Goal: Information Seeking & Learning: Learn about a topic

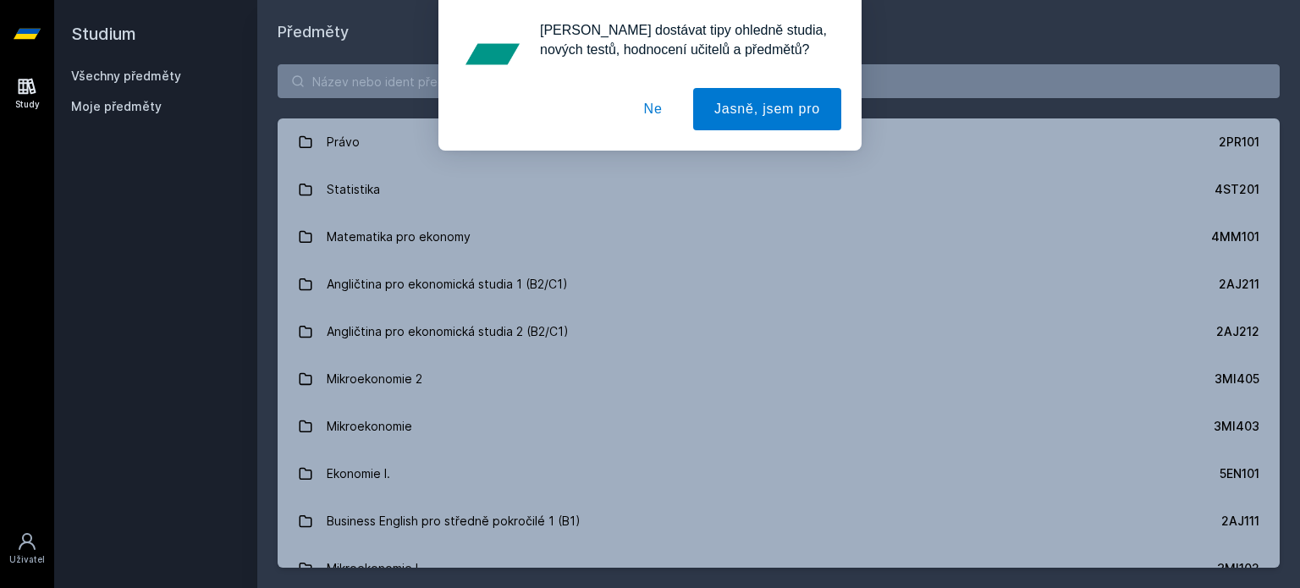
drag, startPoint x: 451, startPoint y: 25, endPoint x: 437, endPoint y: 85, distance: 62.6
click at [437, 85] on div "[PERSON_NAME] dostávat tipy ohledně studia, nových testů, hodnocení učitelů a p…" at bounding box center [650, 75] width 1300 height 151
click at [406, 85] on div "[PERSON_NAME] dostávat tipy ohledně studia, nových testů, hodnocení učitelů a p…" at bounding box center [650, 75] width 1300 height 151
click at [663, 112] on button "Ne" at bounding box center [653, 109] width 61 height 42
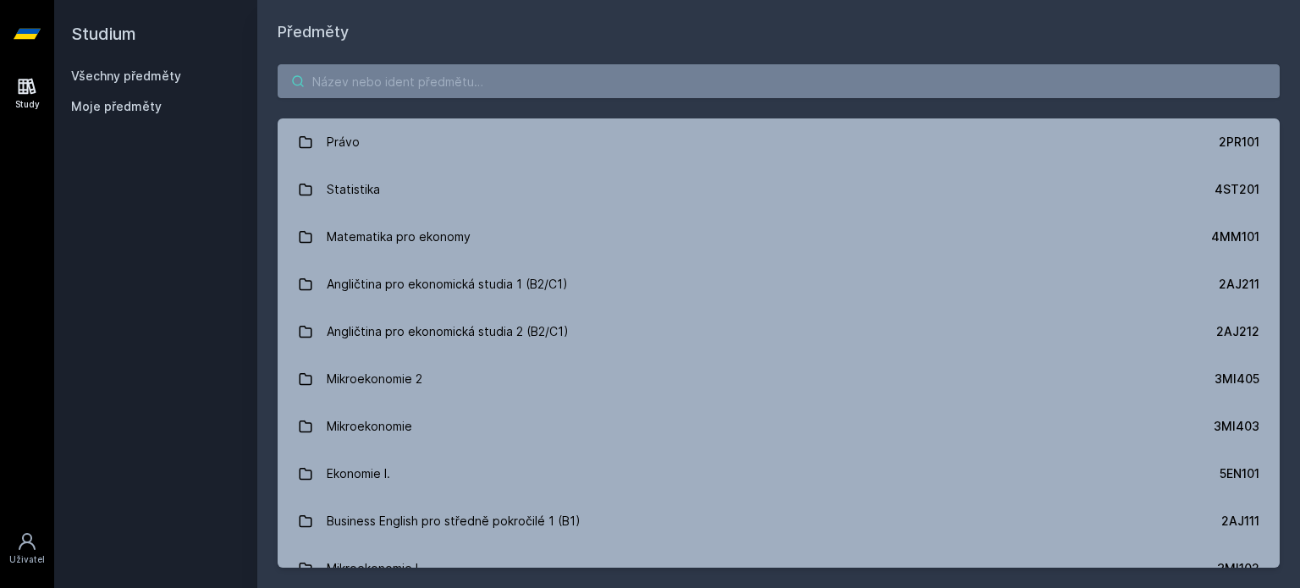
click at [562, 72] on input "search" at bounding box center [779, 81] width 1002 height 34
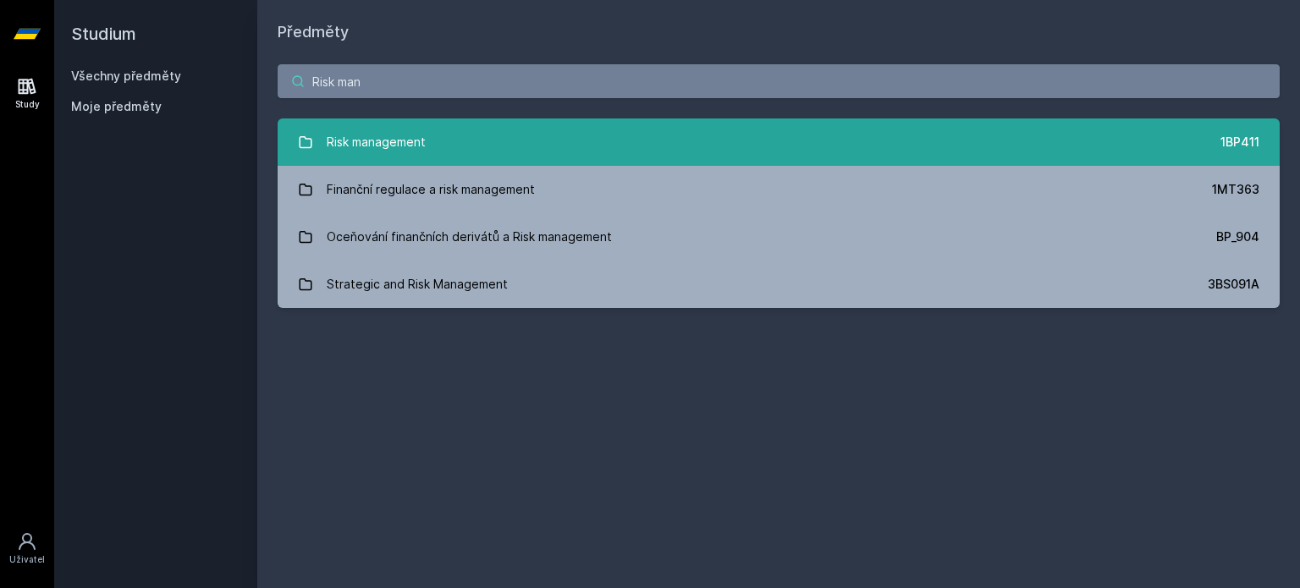
type input "Risk man"
click at [848, 124] on link "Risk management 1BP411" at bounding box center [779, 141] width 1002 height 47
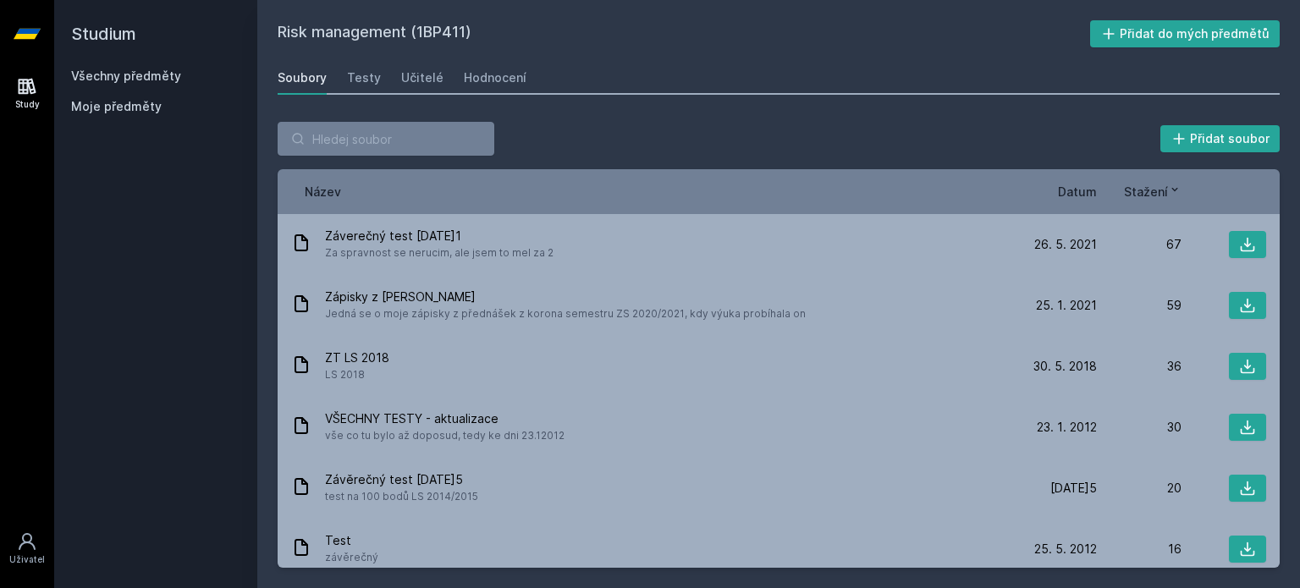
click at [409, 59] on div "Risk management (1BP411) Přidat do mých předmětů [GEOGRAPHIC_DATA] Testy Učitel…" at bounding box center [779, 293] width 1002 height 547
click at [414, 86] on link "Učitelé" at bounding box center [422, 78] width 42 height 34
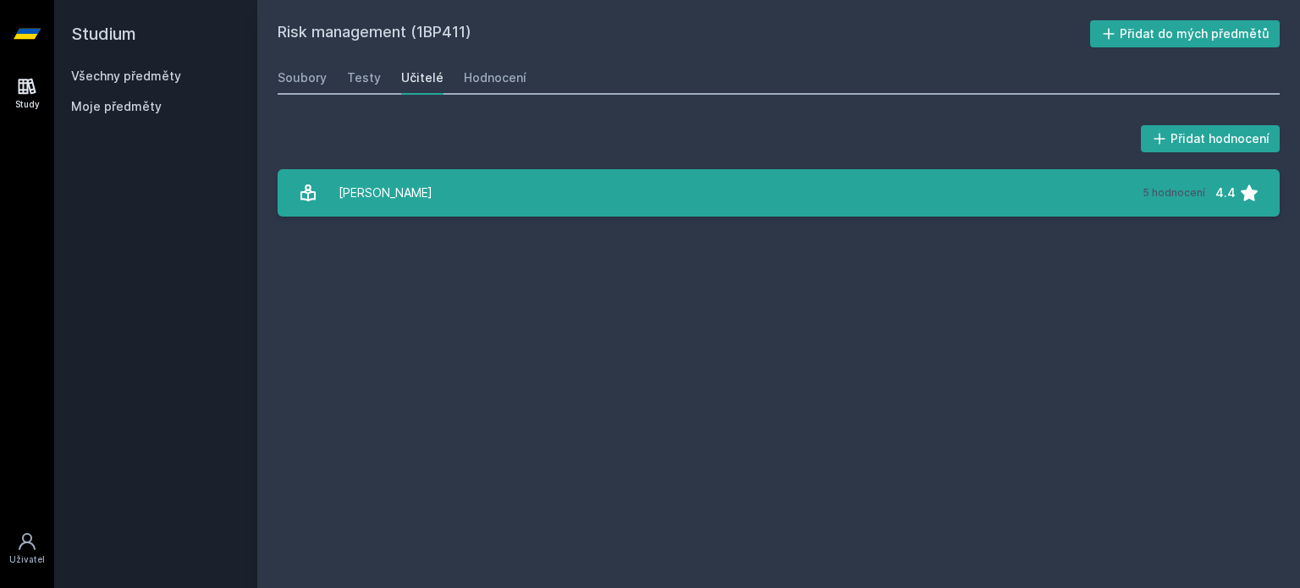
click at [589, 206] on link "[PERSON_NAME] 5 hodnocení 4.4" at bounding box center [779, 192] width 1002 height 47
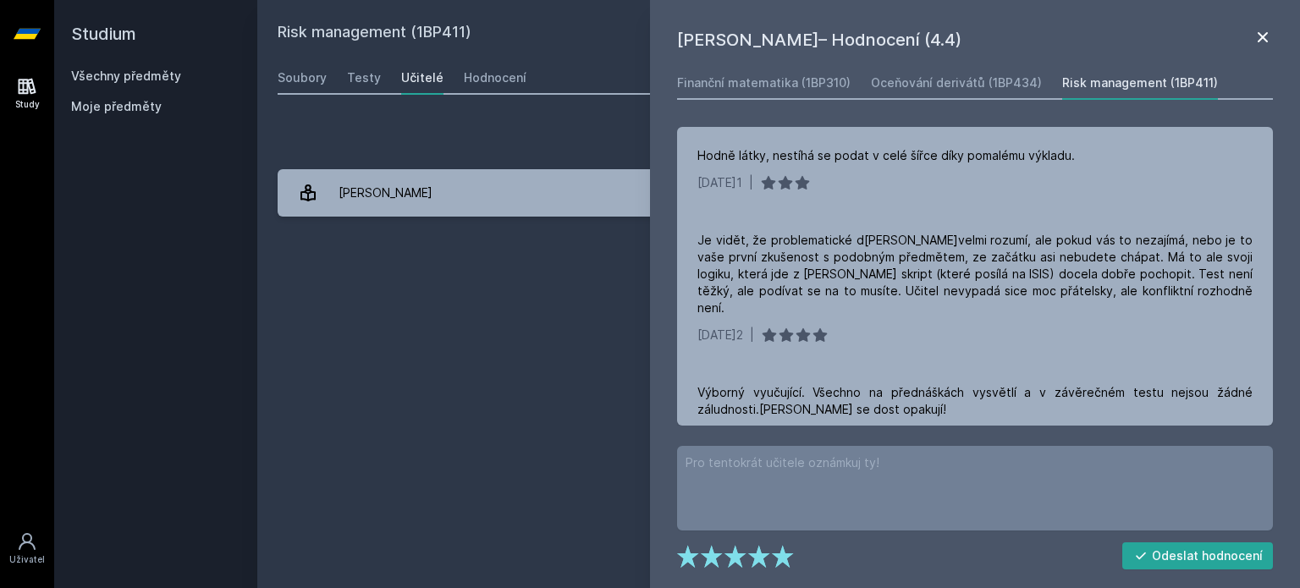
click at [1261, 43] on icon at bounding box center [1262, 37] width 20 height 20
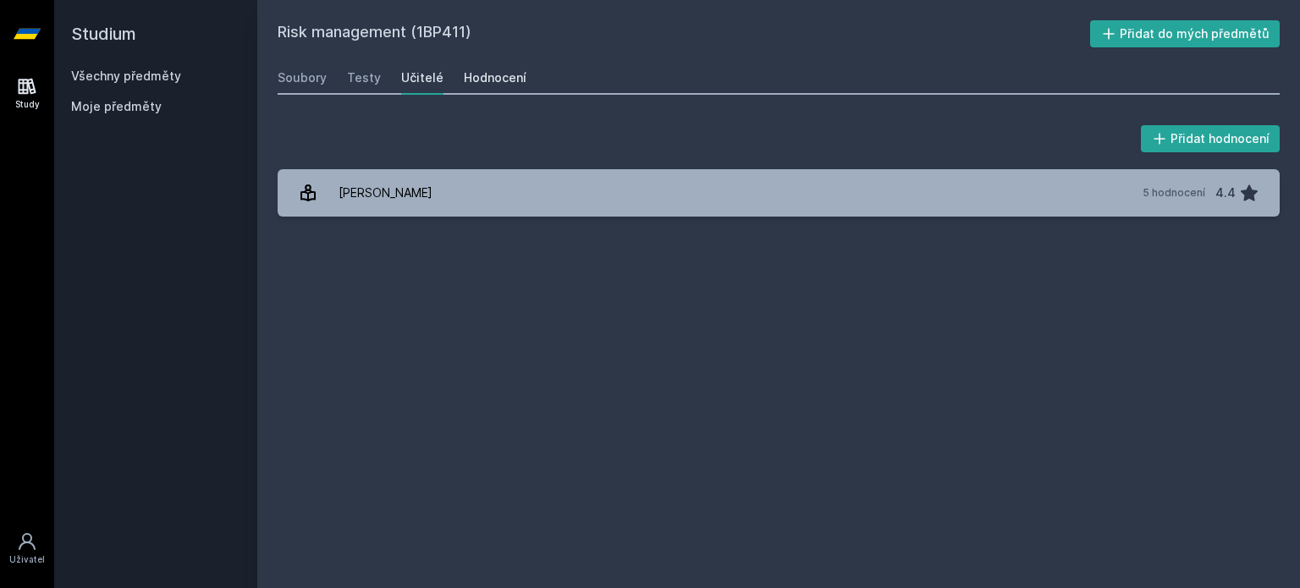
click at [475, 71] on div "Hodnocení" at bounding box center [495, 77] width 63 height 17
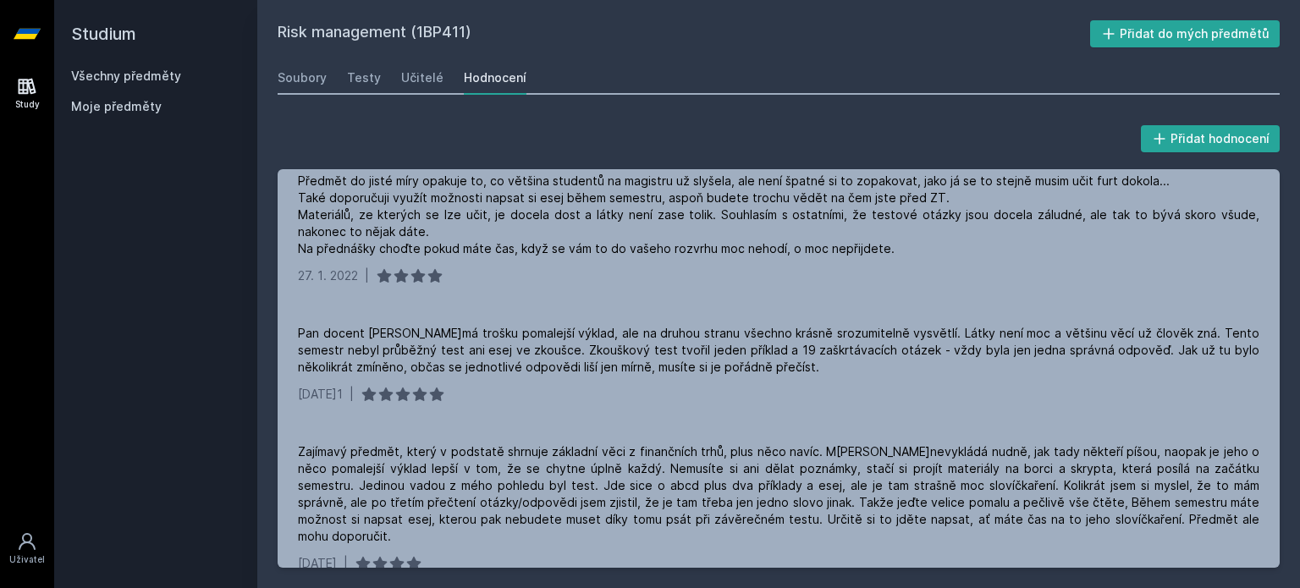
scroll to position [254, 0]
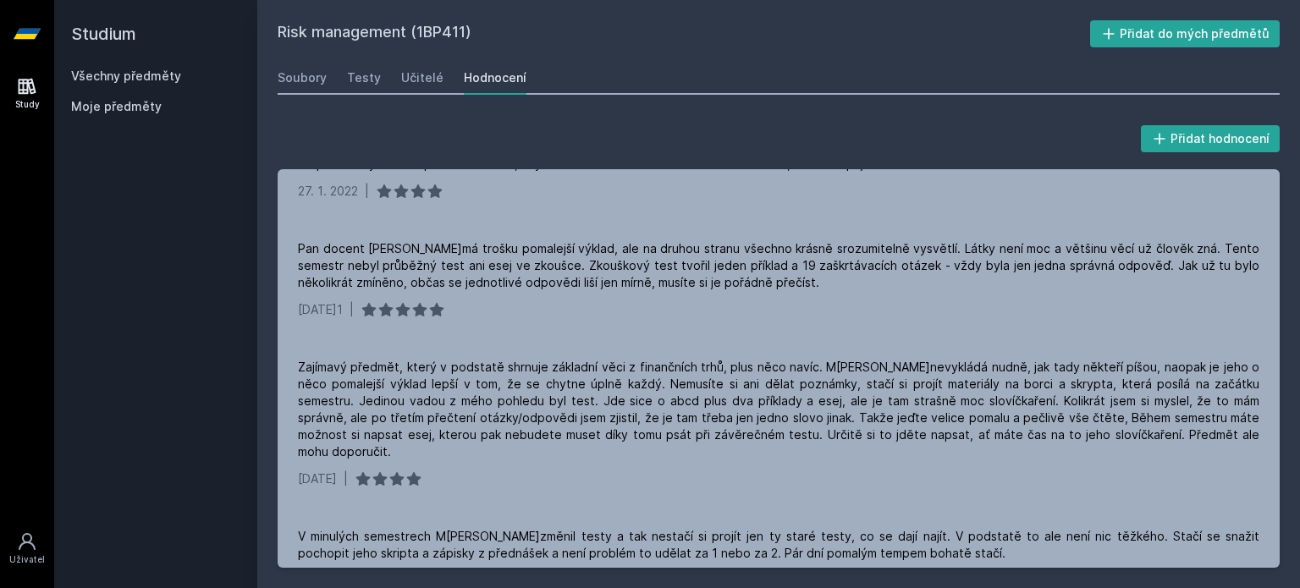
click at [293, 58] on div "Risk management (1BP411) Přidat do mých předmětů [GEOGRAPHIC_DATA] Testy Učitel…" at bounding box center [779, 293] width 1002 height 547
click at [292, 92] on div "Soubory Testy Učitelé Hodnocení" at bounding box center [779, 78] width 1002 height 34
click at [294, 80] on div "Soubory" at bounding box center [302, 77] width 49 height 17
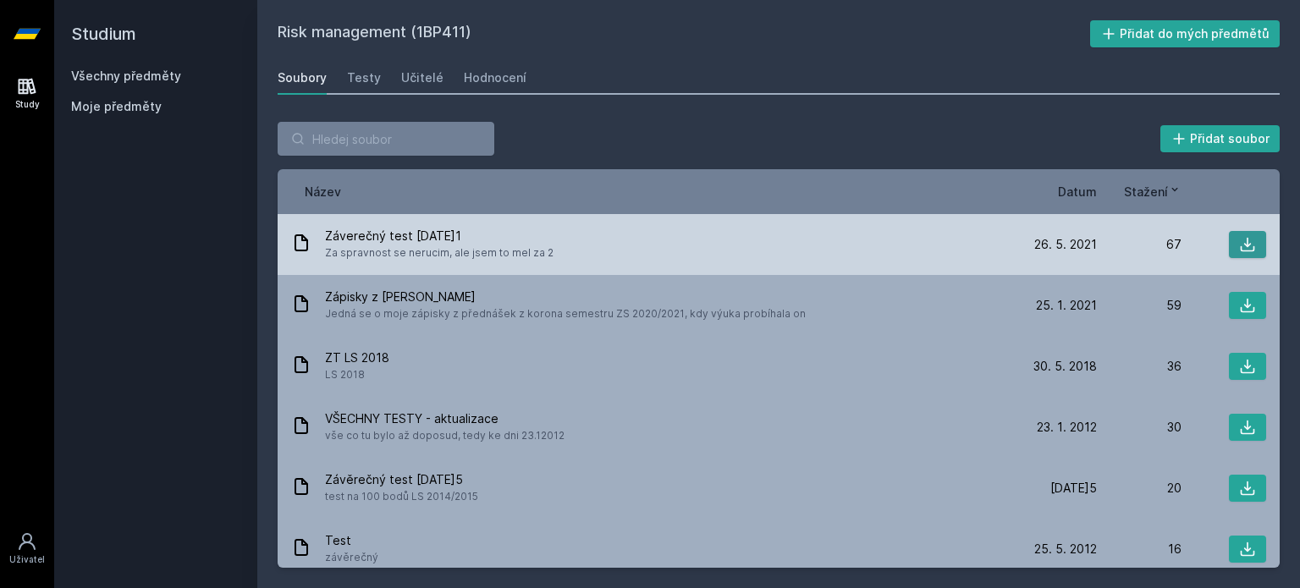
click at [1245, 239] on button at bounding box center [1246, 244] width 37 height 27
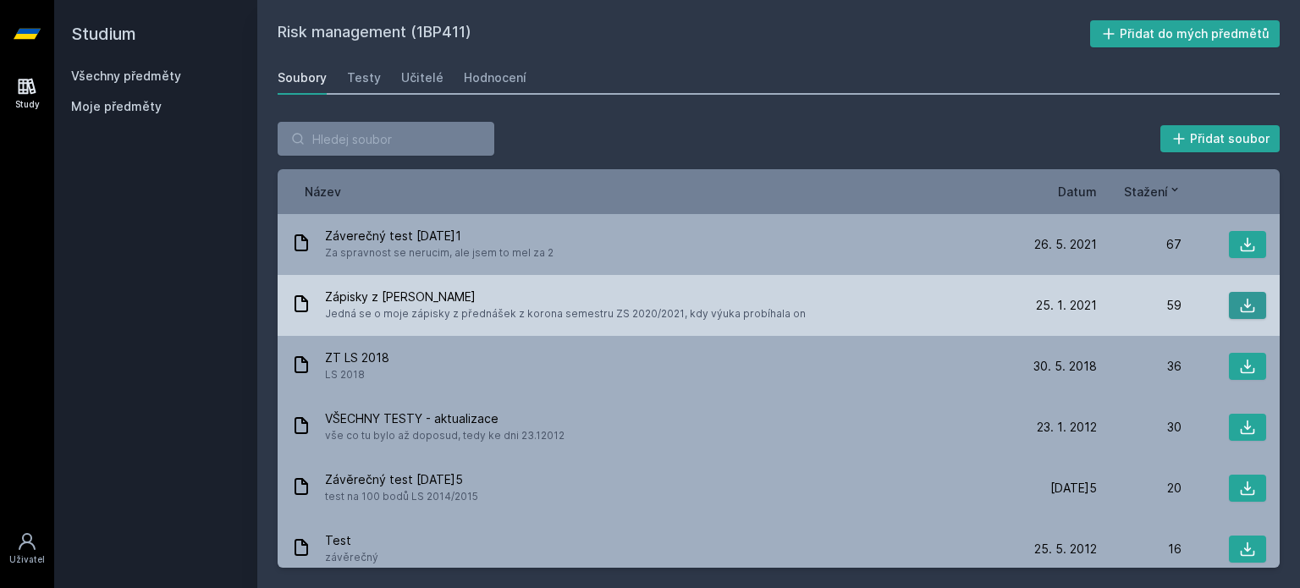
click at [1239, 304] on icon at bounding box center [1247, 305] width 17 height 17
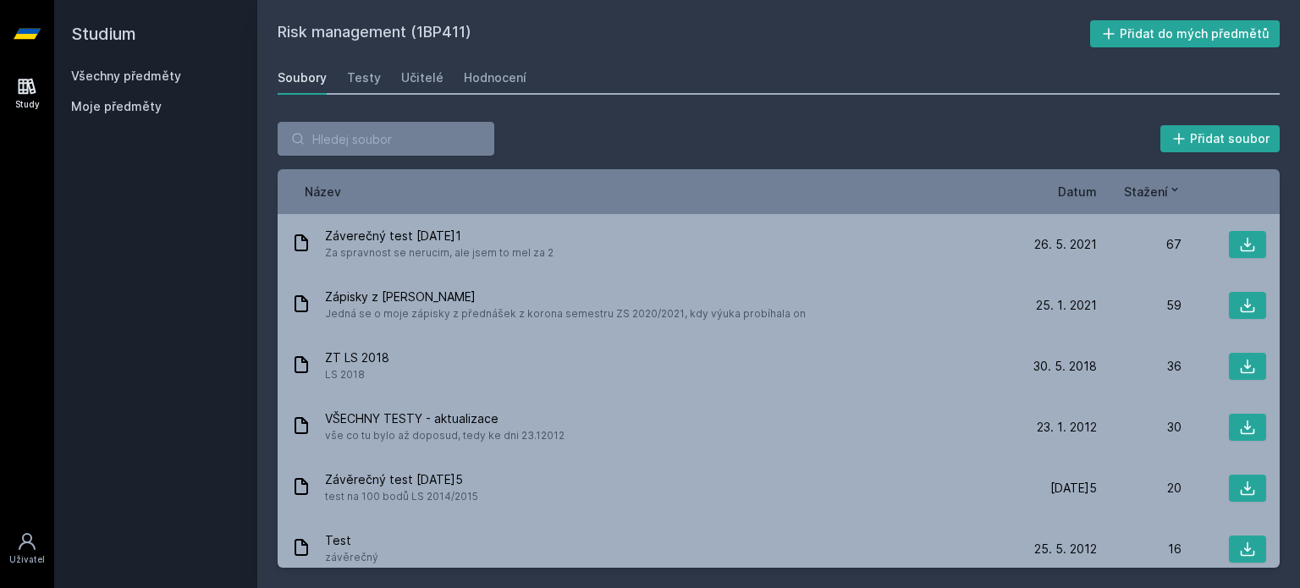
click at [134, 69] on link "Všechny předměty" at bounding box center [126, 76] width 110 height 14
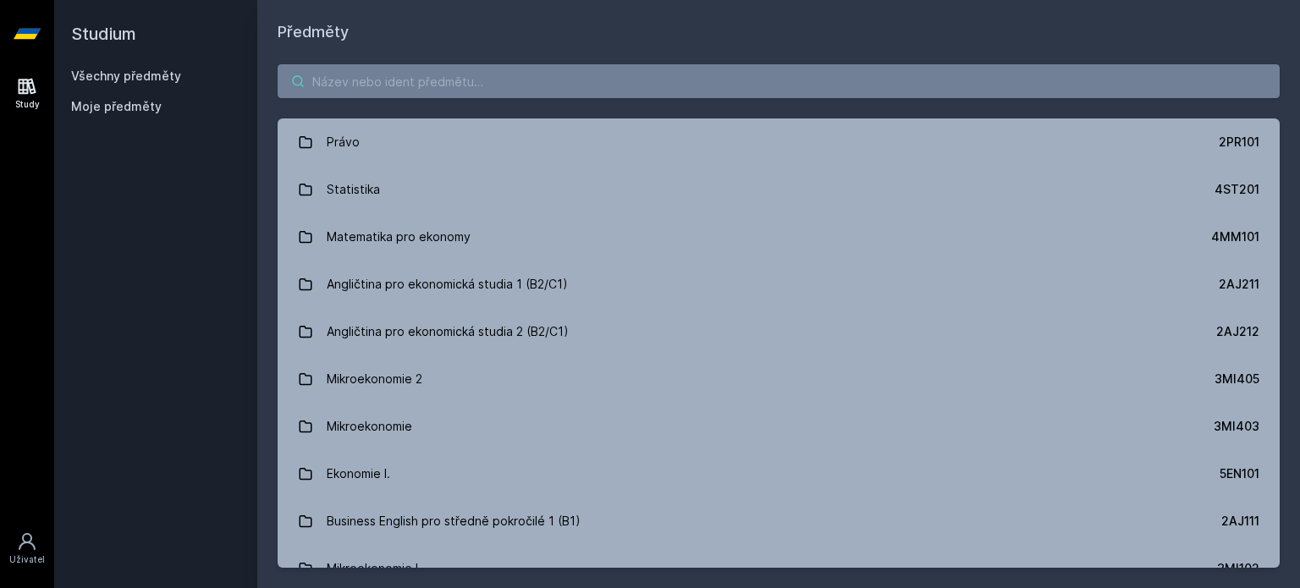
click at [409, 79] on input "search" at bounding box center [779, 81] width 1002 height 34
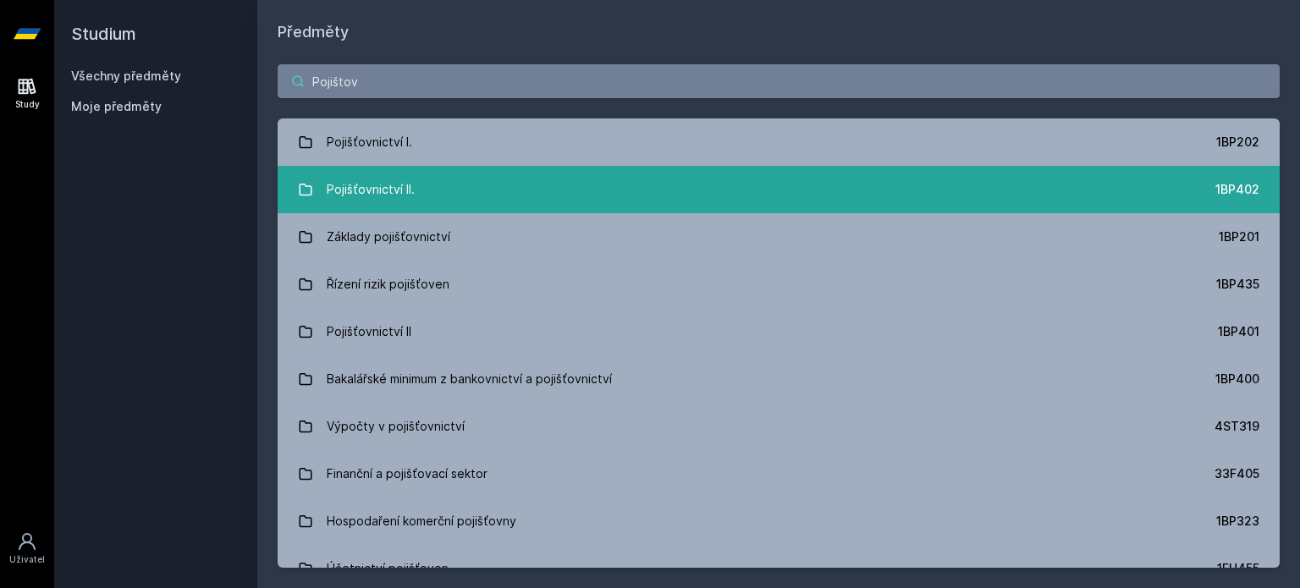
type input "Pojištov"
click at [401, 185] on div "Pojišťovnictví II." at bounding box center [371, 190] width 88 height 34
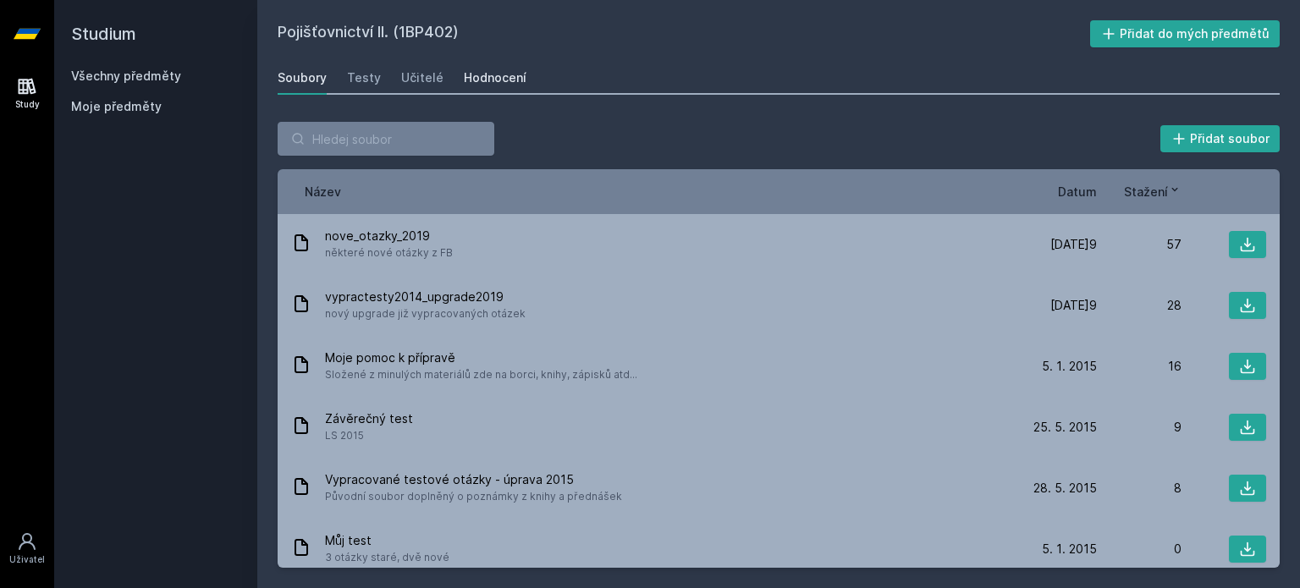
click at [503, 75] on div "Hodnocení" at bounding box center [495, 77] width 63 height 17
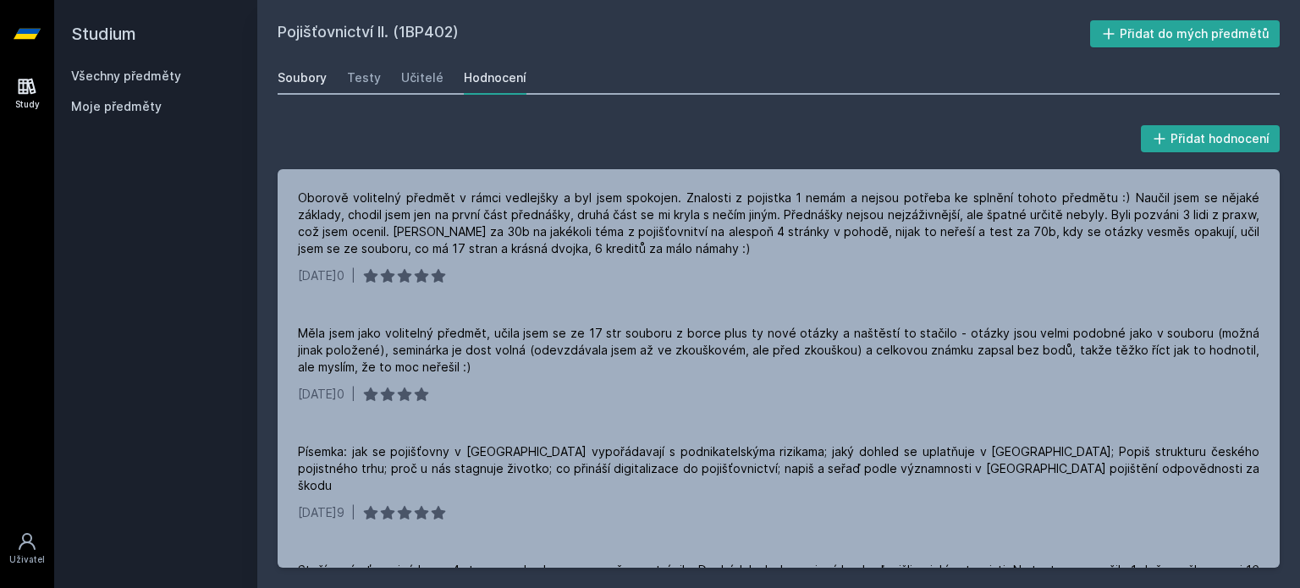
click at [305, 77] on div "Soubory" at bounding box center [302, 77] width 49 height 17
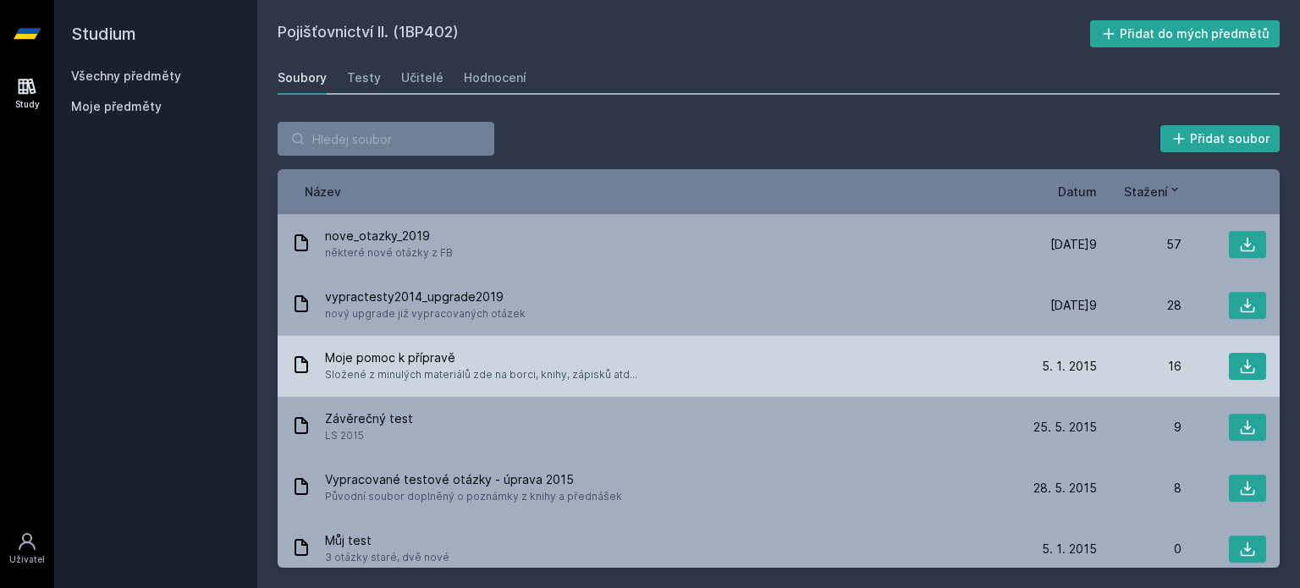
click at [1266, 366] on div "Moje pomoc k přípravě Složené z minulých materiálů zde na borci, knihy, zápisků…" at bounding box center [779, 366] width 1002 height 61
click at [1245, 366] on icon at bounding box center [1247, 366] width 17 height 17
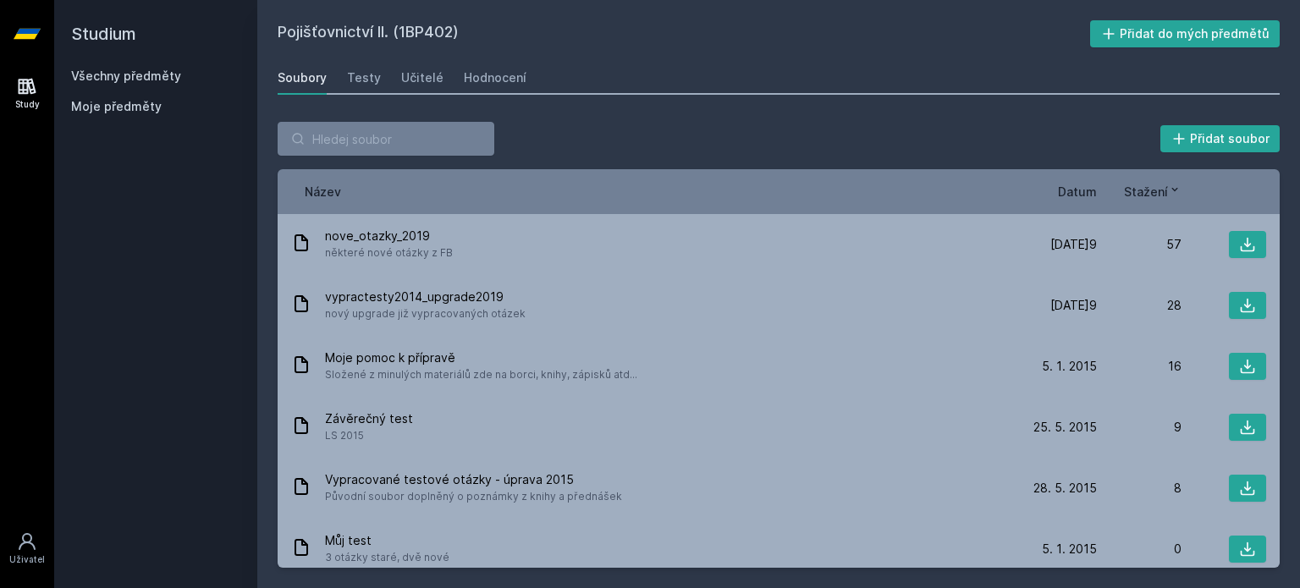
click at [118, 71] on link "Všechny předměty" at bounding box center [126, 76] width 110 height 14
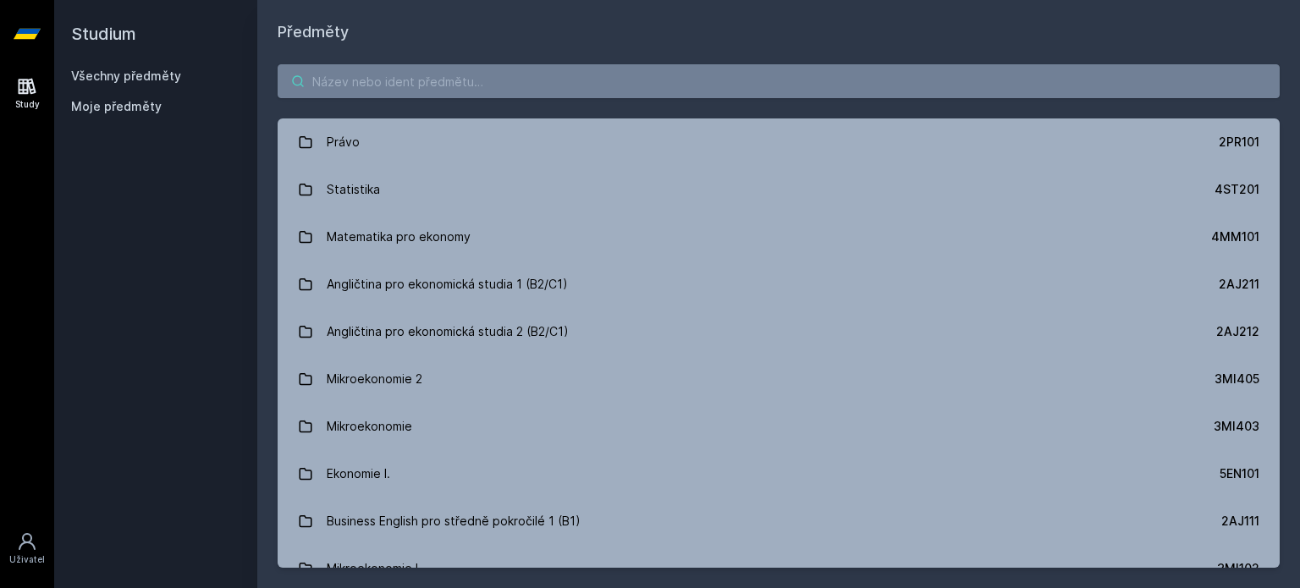
click at [402, 87] on input "search" at bounding box center [779, 81] width 1002 height 34
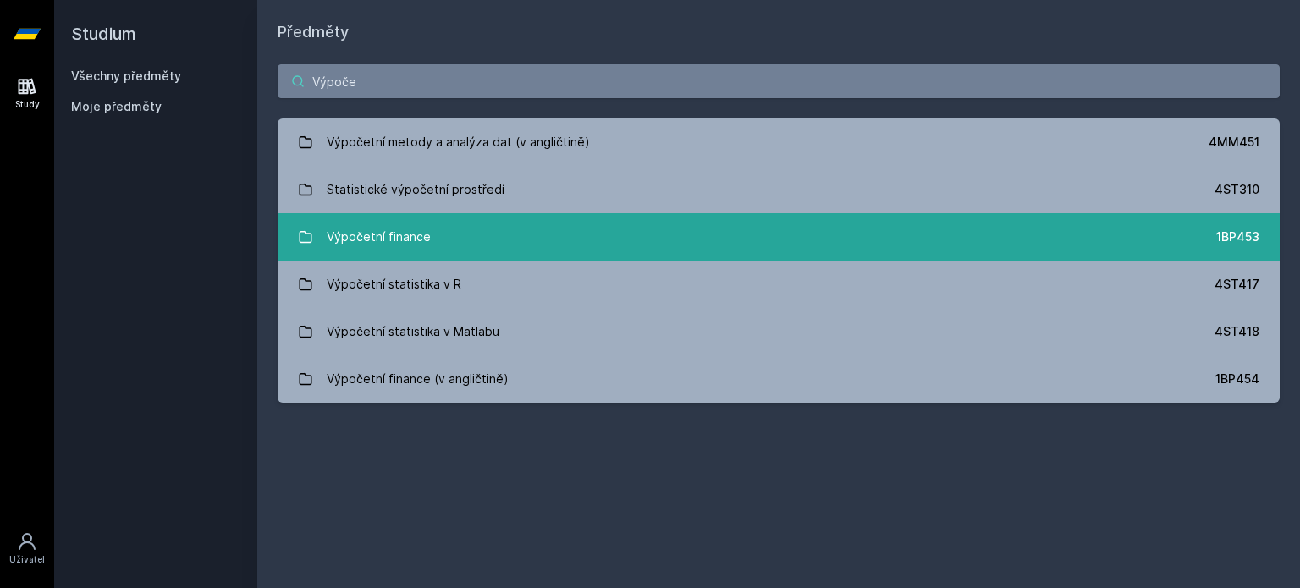
type input "Výpoče"
click at [500, 238] on link "Výpočetní finance 1BP453" at bounding box center [779, 236] width 1002 height 47
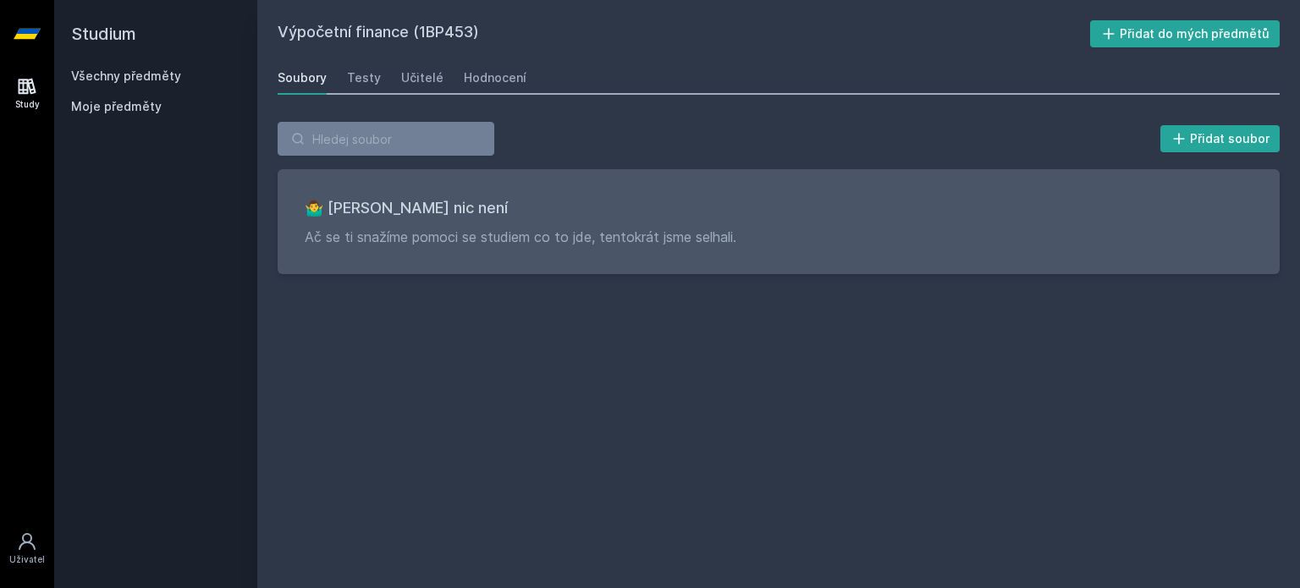
click at [166, 80] on link "Všechny předměty" at bounding box center [126, 76] width 110 height 14
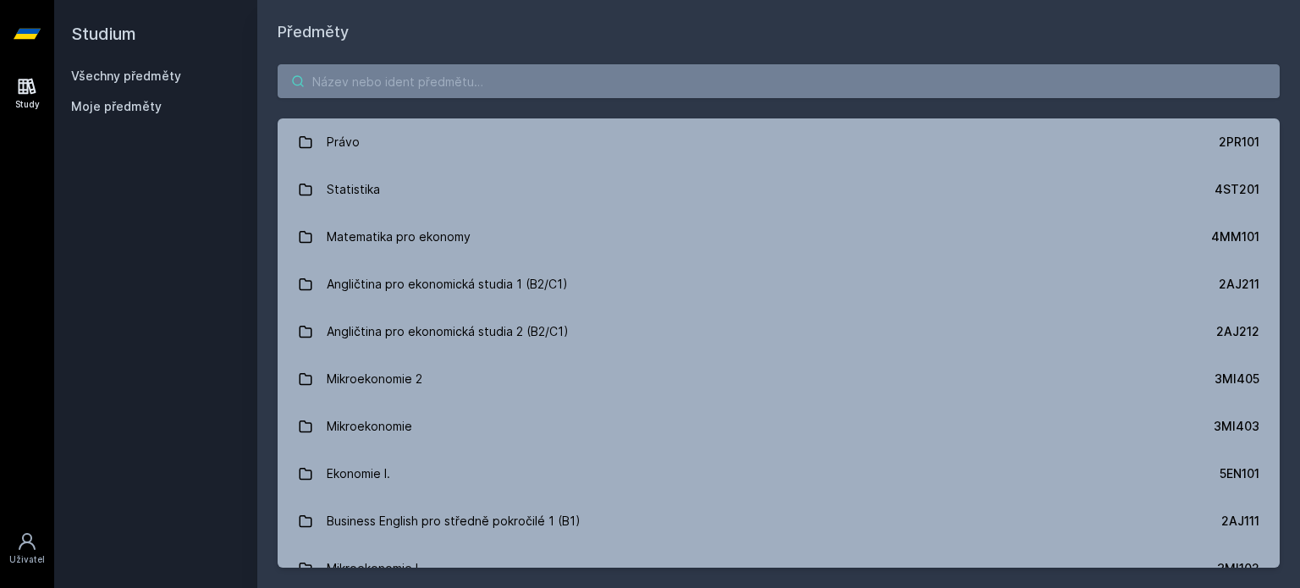
click at [448, 80] on input "search" at bounding box center [779, 81] width 1002 height 34
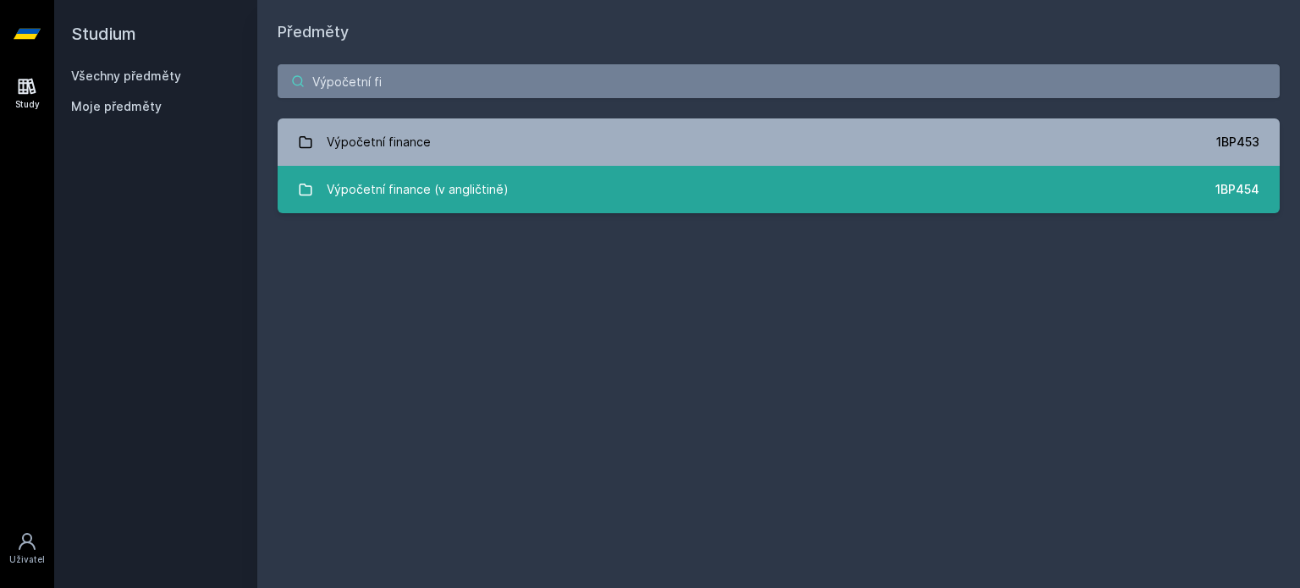
type input "Výpočetní fi"
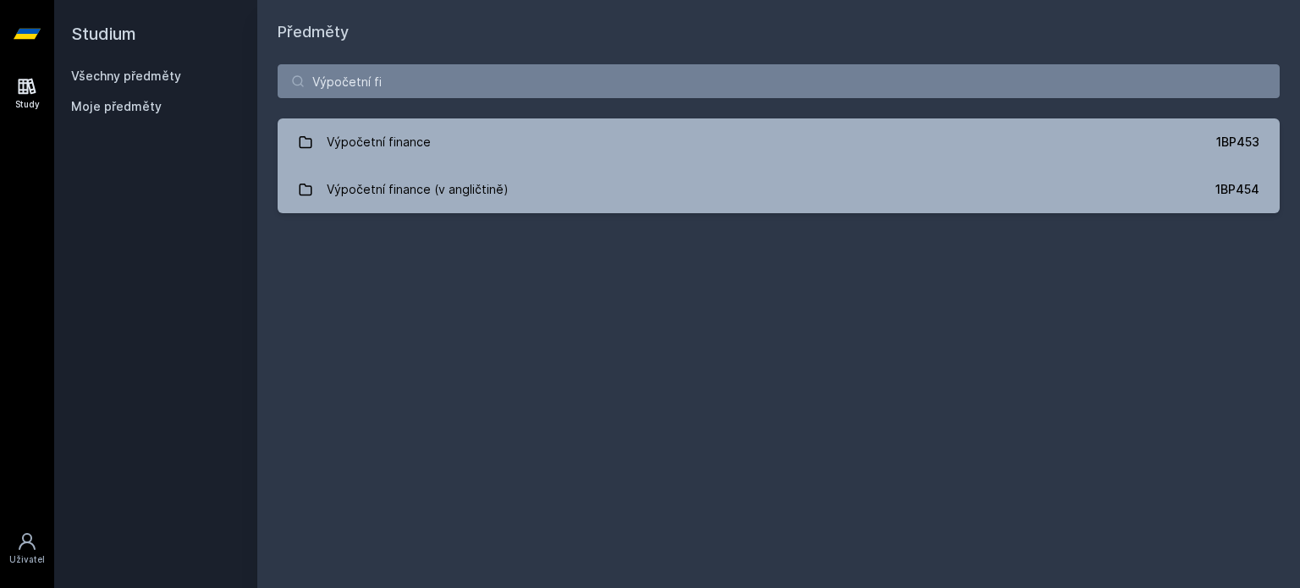
click at [674, 233] on div "Výpočetní fi Výpočetní finance 1BP453 Výpočetní finance (v angličtině) 1BP454 J…" at bounding box center [778, 139] width 1042 height 190
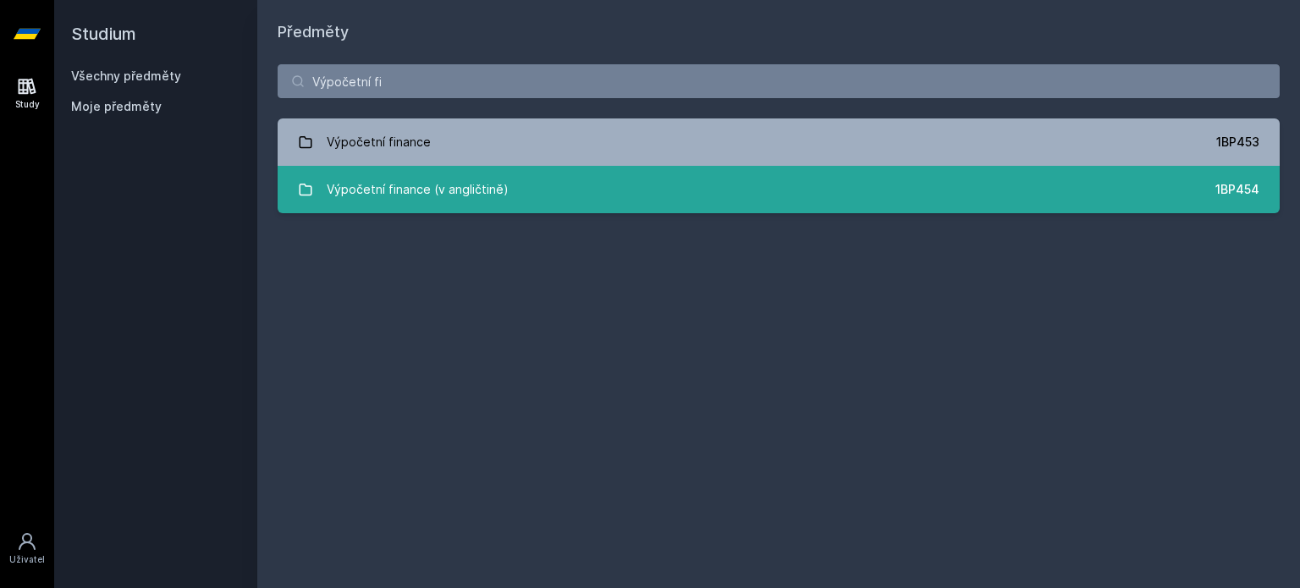
click at [651, 206] on link "Výpočetní finance (v angličtině) 1BP454" at bounding box center [779, 189] width 1002 height 47
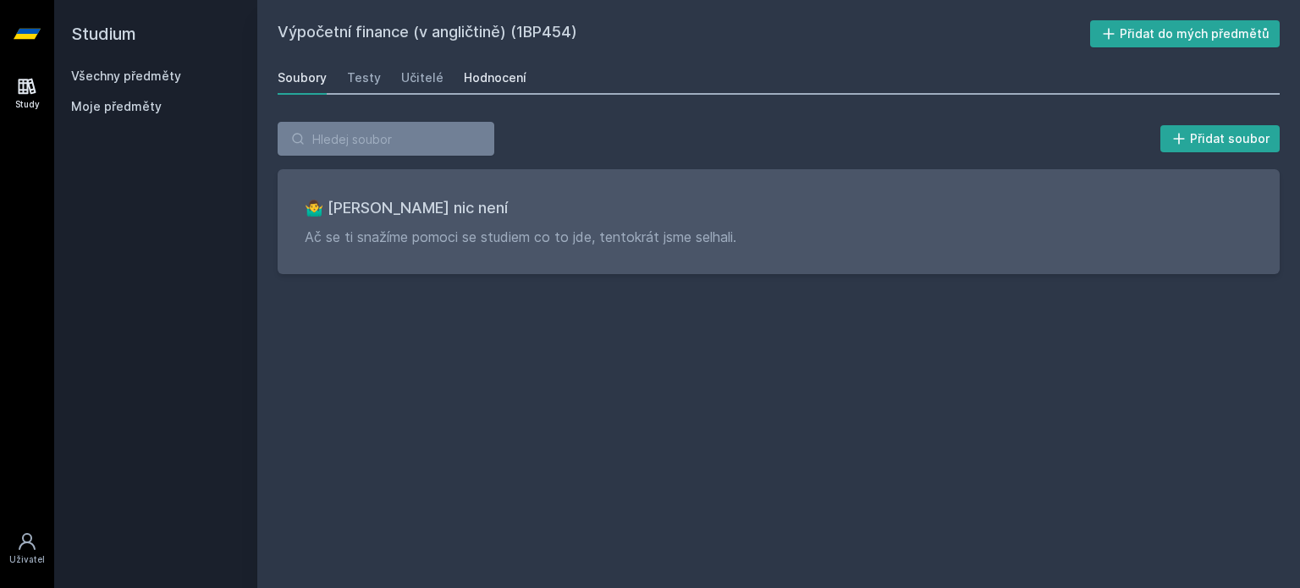
click at [499, 63] on link "Hodnocení" at bounding box center [495, 78] width 63 height 34
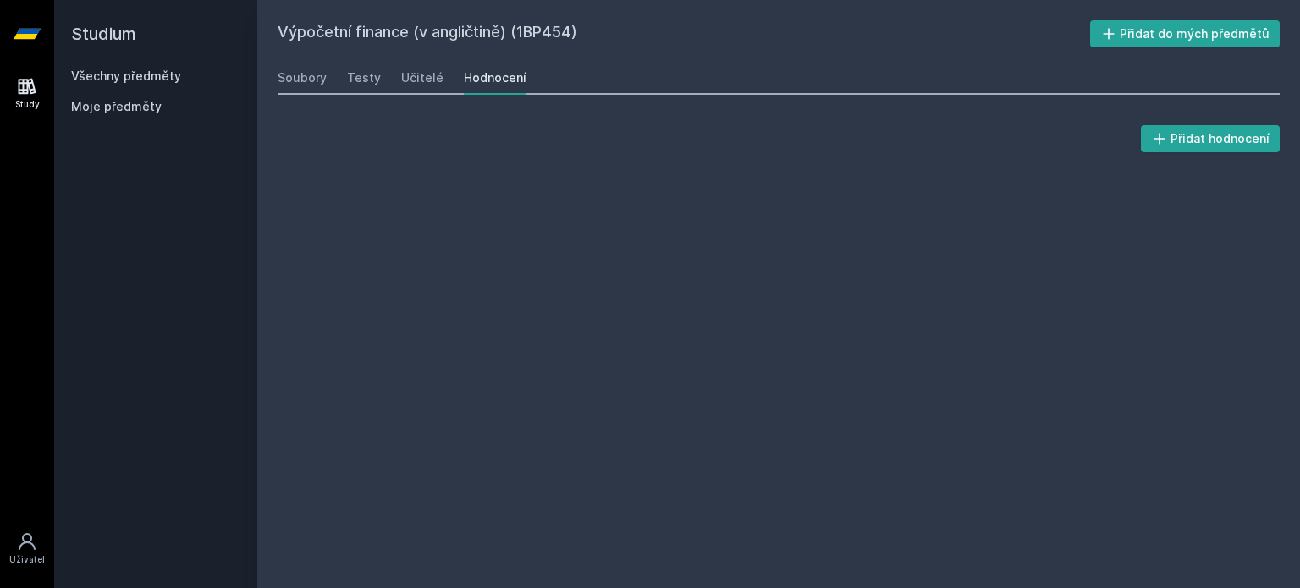
click at [500, 74] on div "Hodnocení" at bounding box center [495, 77] width 63 height 17
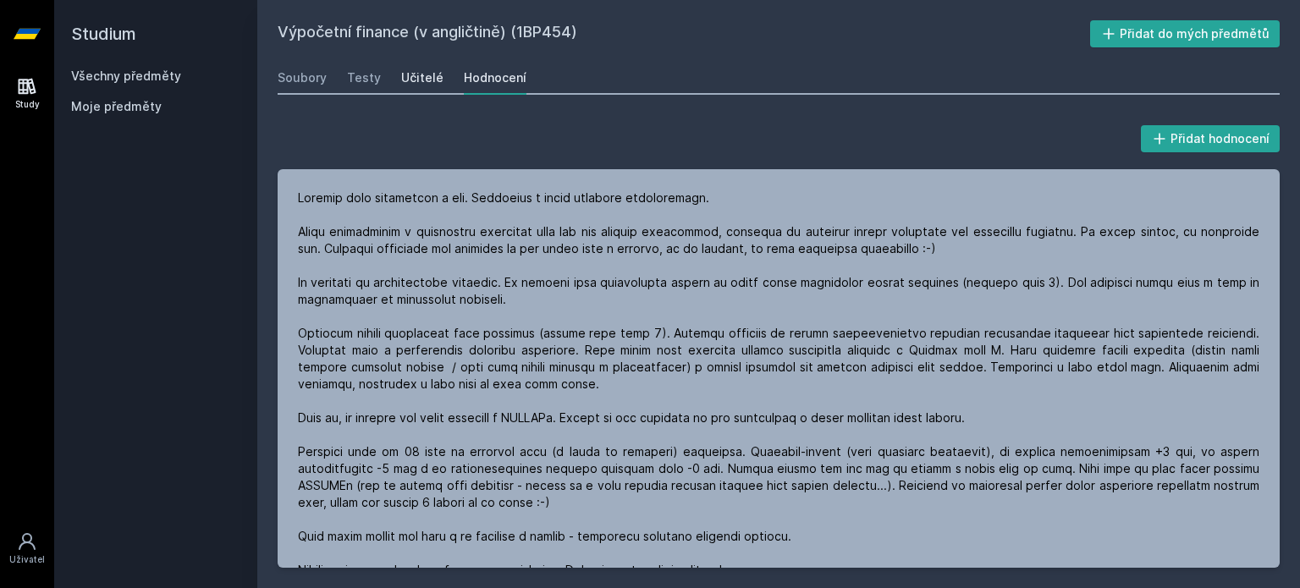
click at [420, 81] on div "Učitelé" at bounding box center [422, 77] width 42 height 17
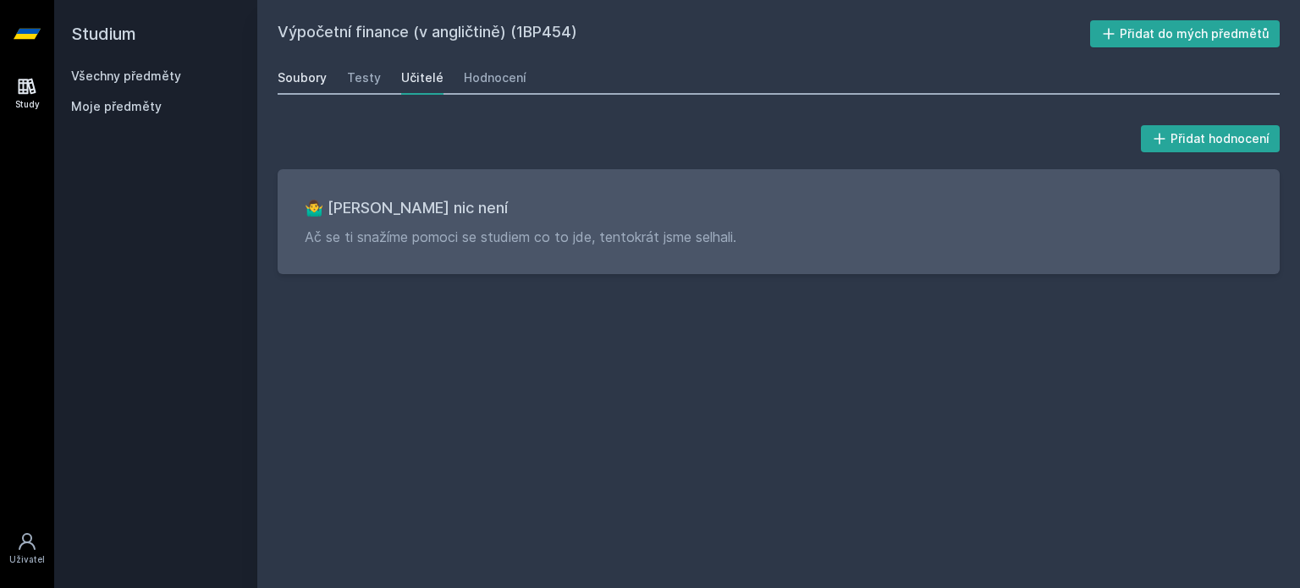
click at [278, 69] on div "Soubory" at bounding box center [302, 77] width 49 height 17
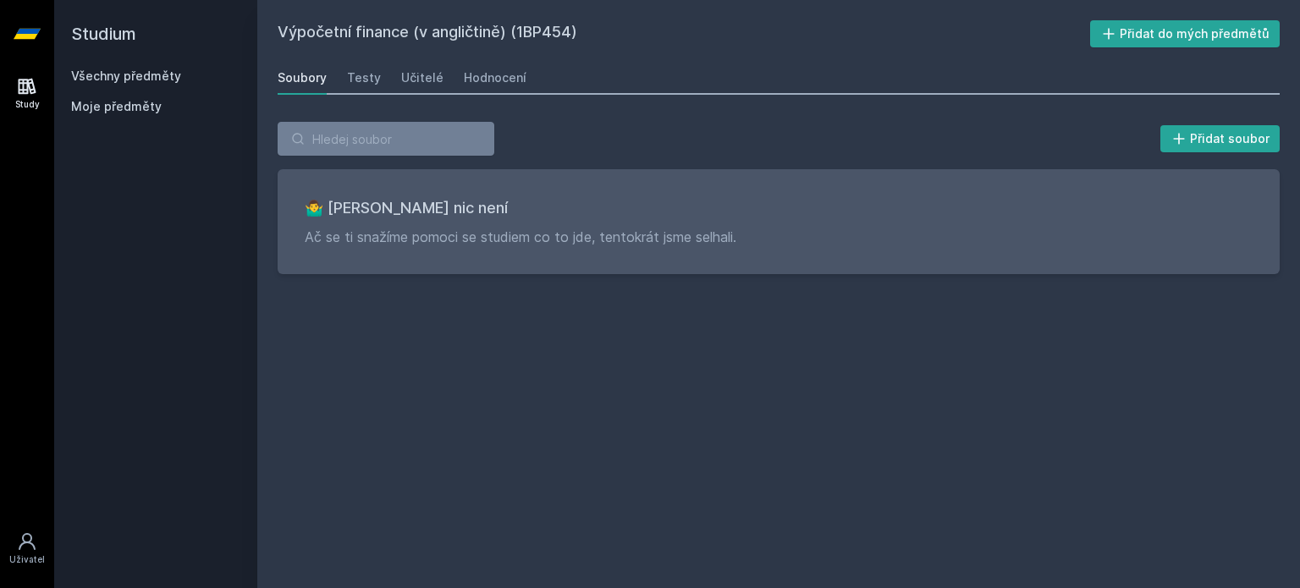
click at [140, 70] on link "Všechny předměty" at bounding box center [126, 76] width 110 height 14
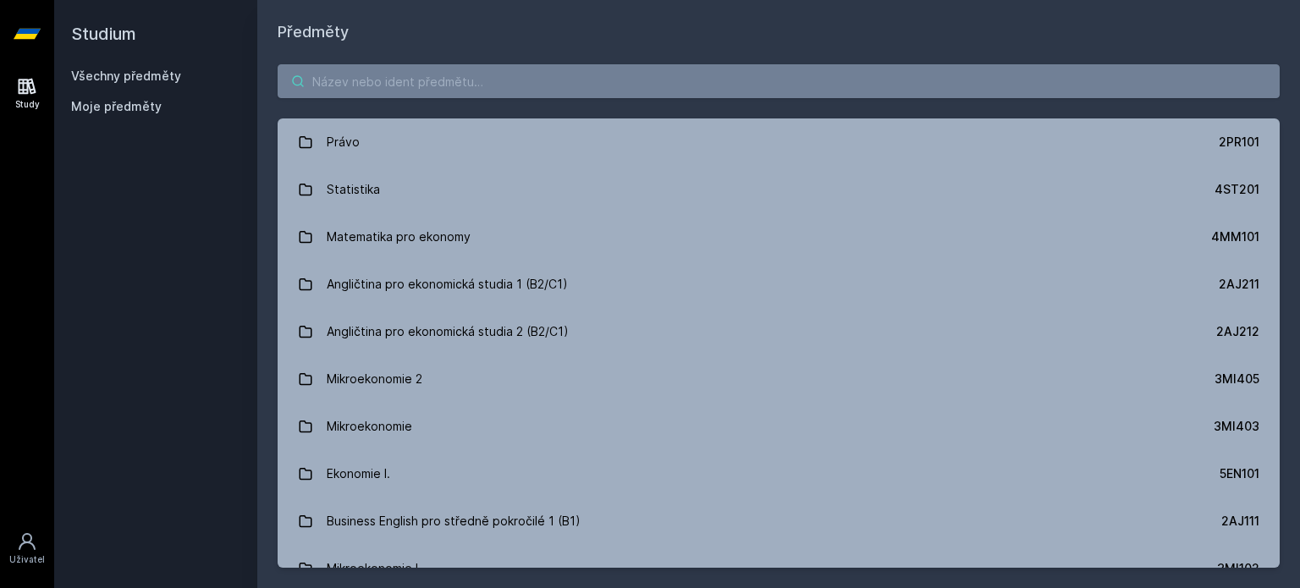
click at [415, 86] on input "search" at bounding box center [779, 81] width 1002 height 34
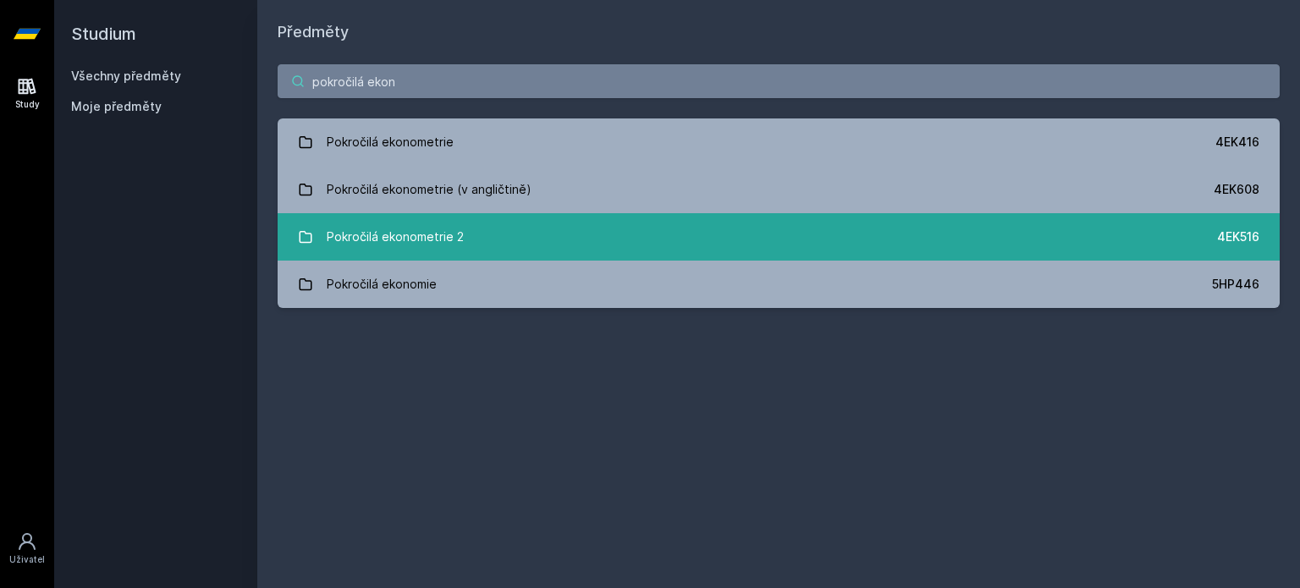
type input "pokročilá ekon"
click at [517, 223] on link "Pokročilá ekonometrie 2 4EK516" at bounding box center [779, 236] width 1002 height 47
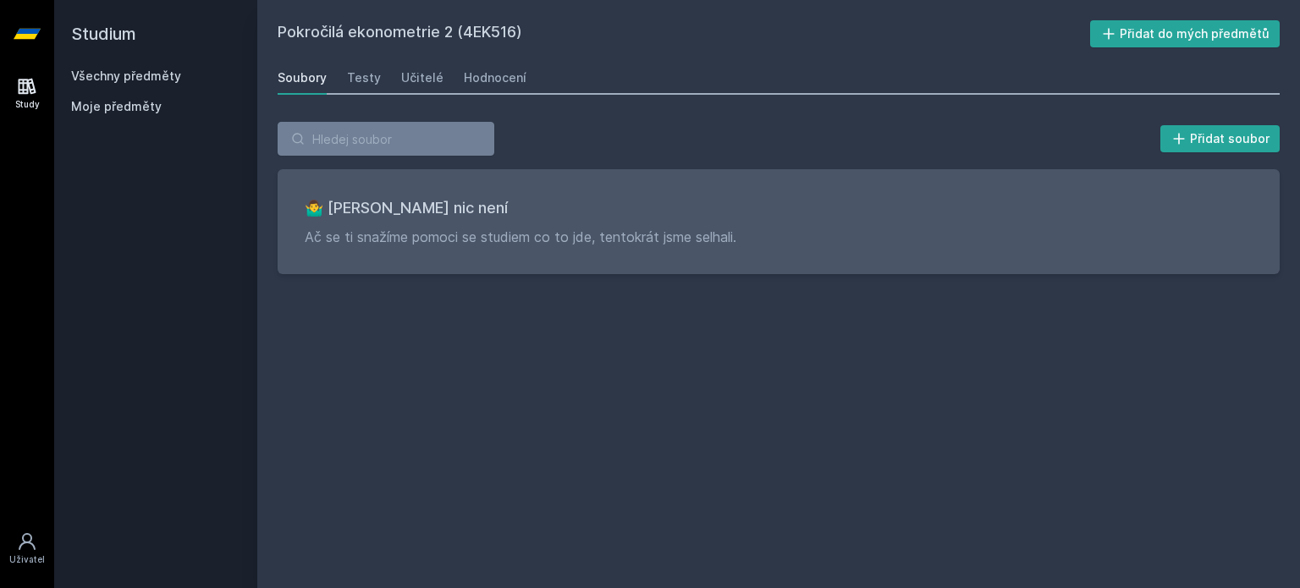
click at [491, 102] on div "Přidat soubor 🤷‍♂️ Tady bohužel nic není Ač se ti snažíme pomoci se studiem co …" at bounding box center [778, 198] width 1042 height 193
click at [475, 73] on div "Hodnocení" at bounding box center [495, 77] width 63 height 17
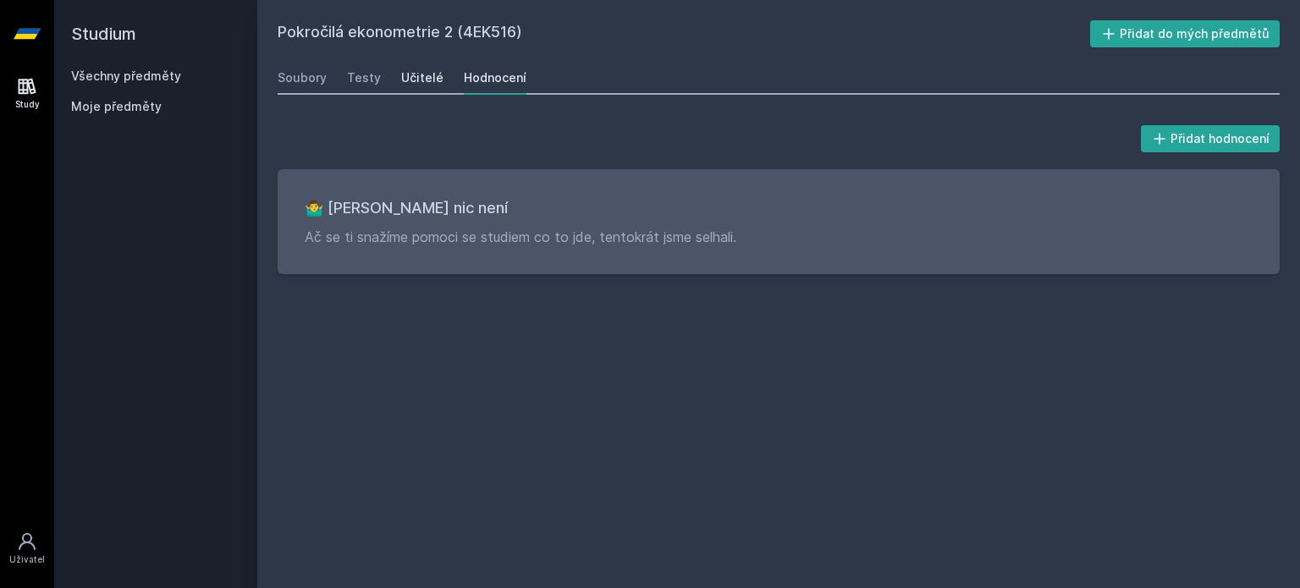
click at [420, 87] on link "Učitelé" at bounding box center [422, 78] width 42 height 34
